Goal: Information Seeking & Learning: Learn about a topic

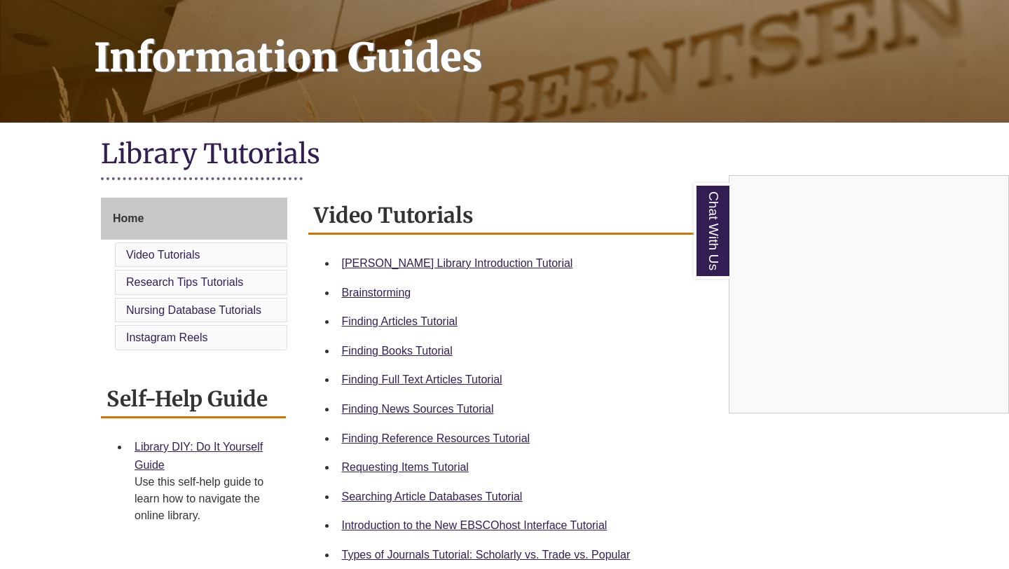
scroll to position [208, 0]
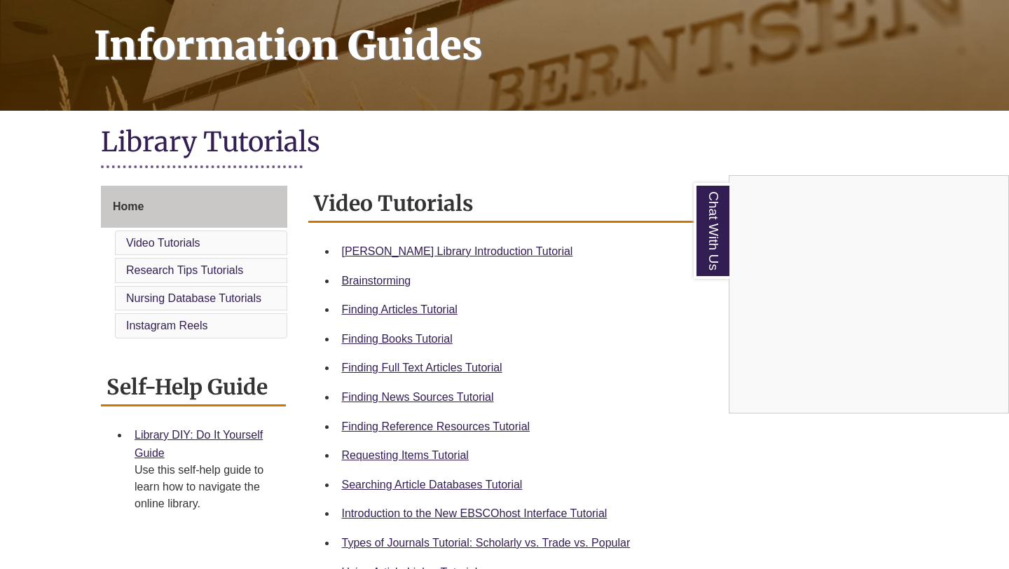
click at [261, 236] on div "Chat With Us" at bounding box center [504, 284] width 1009 height 569
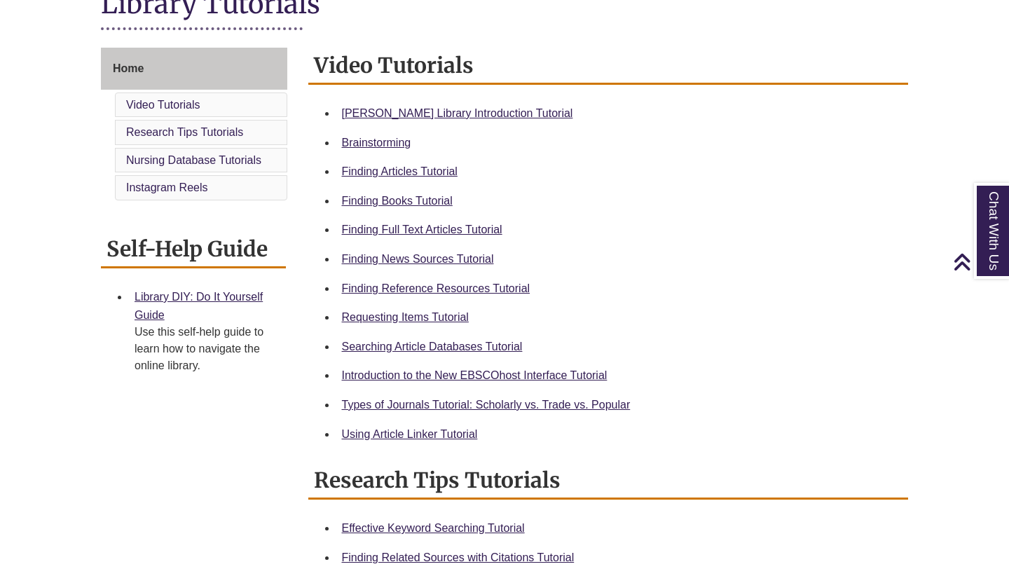
scroll to position [322, 0]
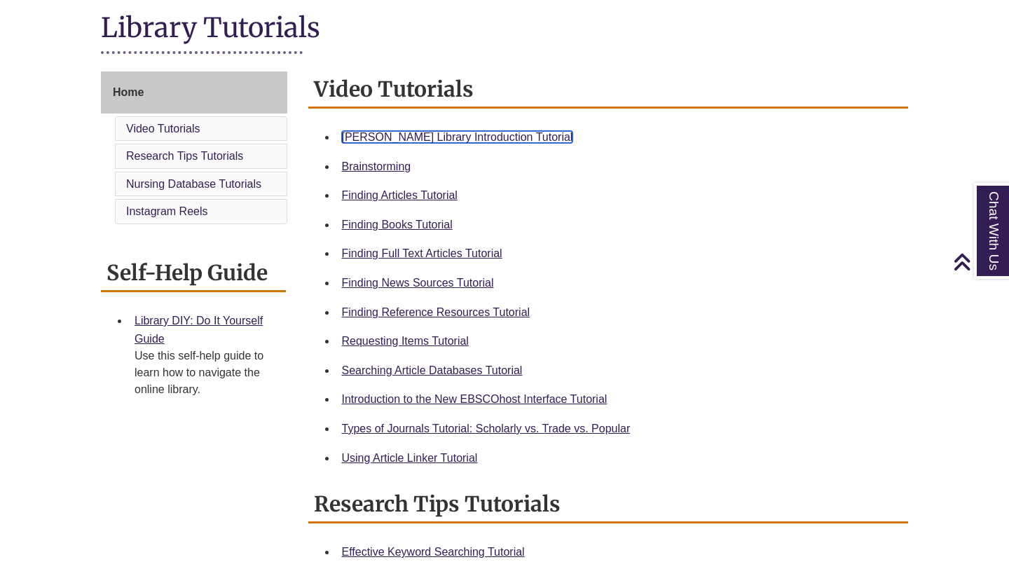
click at [501, 139] on link "Berntsen Library Introduction Tutorial" at bounding box center [457, 137] width 231 height 12
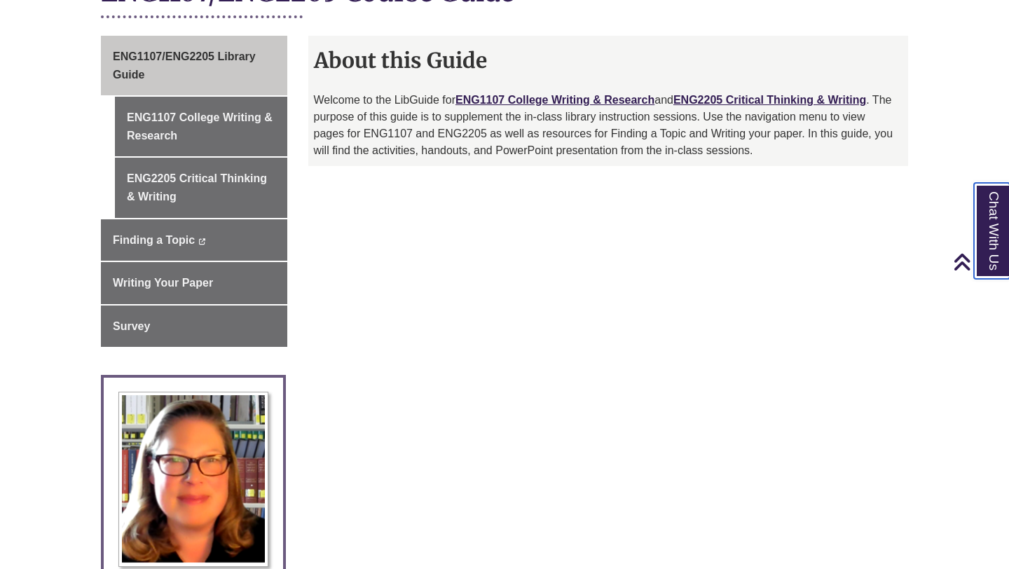
scroll to position [347, 0]
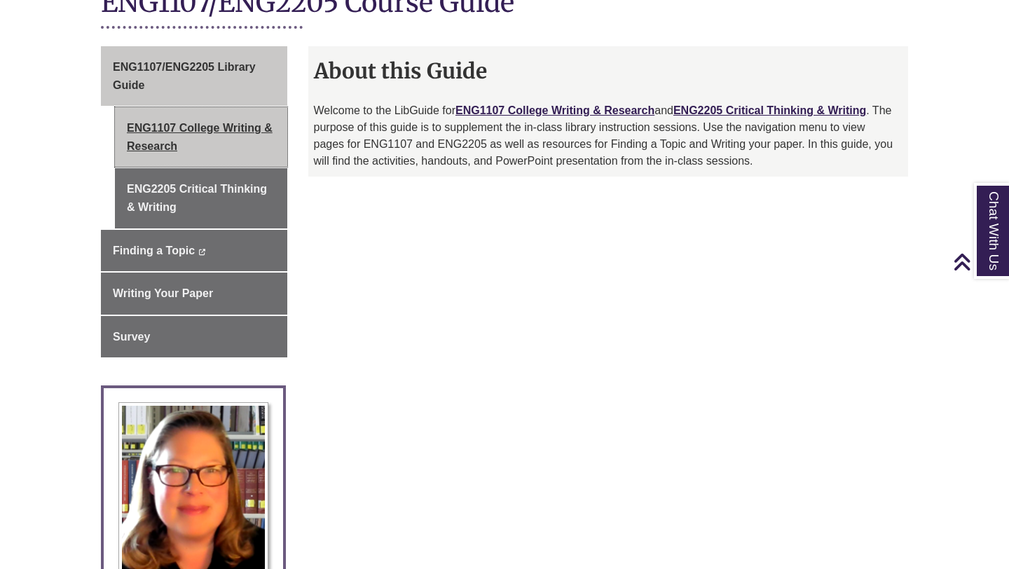
click at [266, 153] on link "ENG1107 College Writing & Research" at bounding box center [201, 137] width 172 height 60
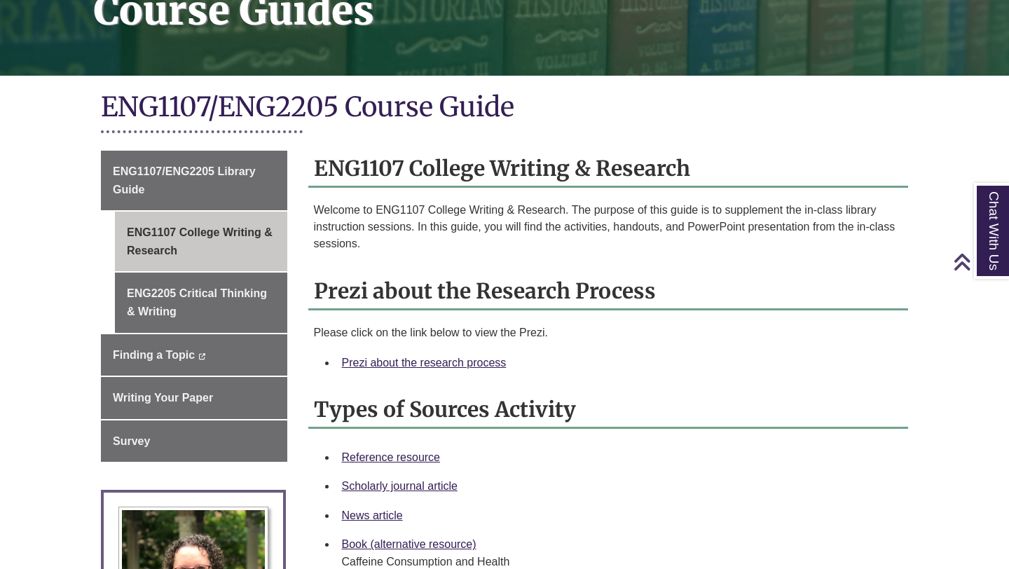
scroll to position [268, 0]
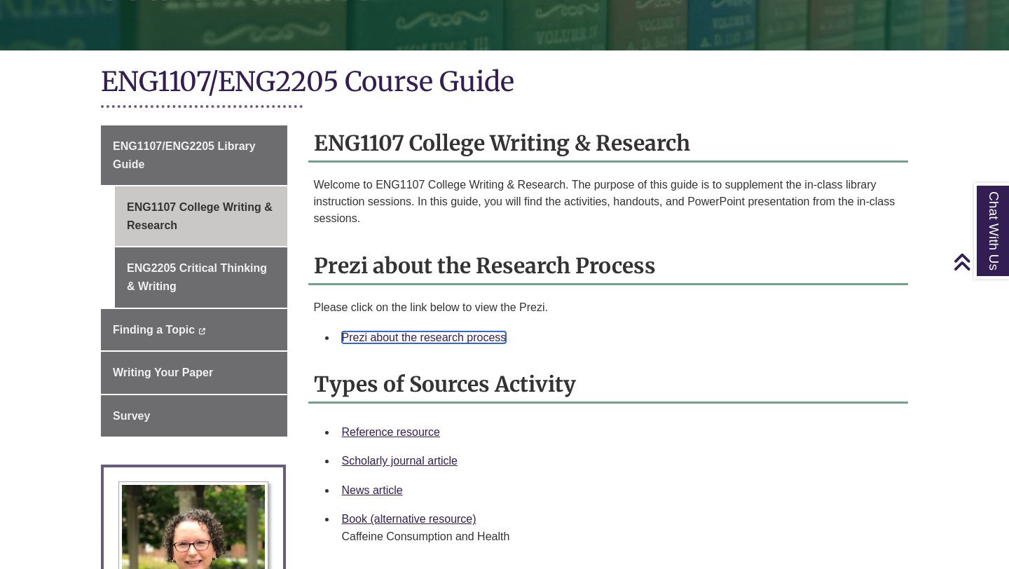
click at [438, 339] on link "Prezi about the research process" at bounding box center [424, 337] width 165 height 12
